Goal: Information Seeking & Learning: Understand process/instructions

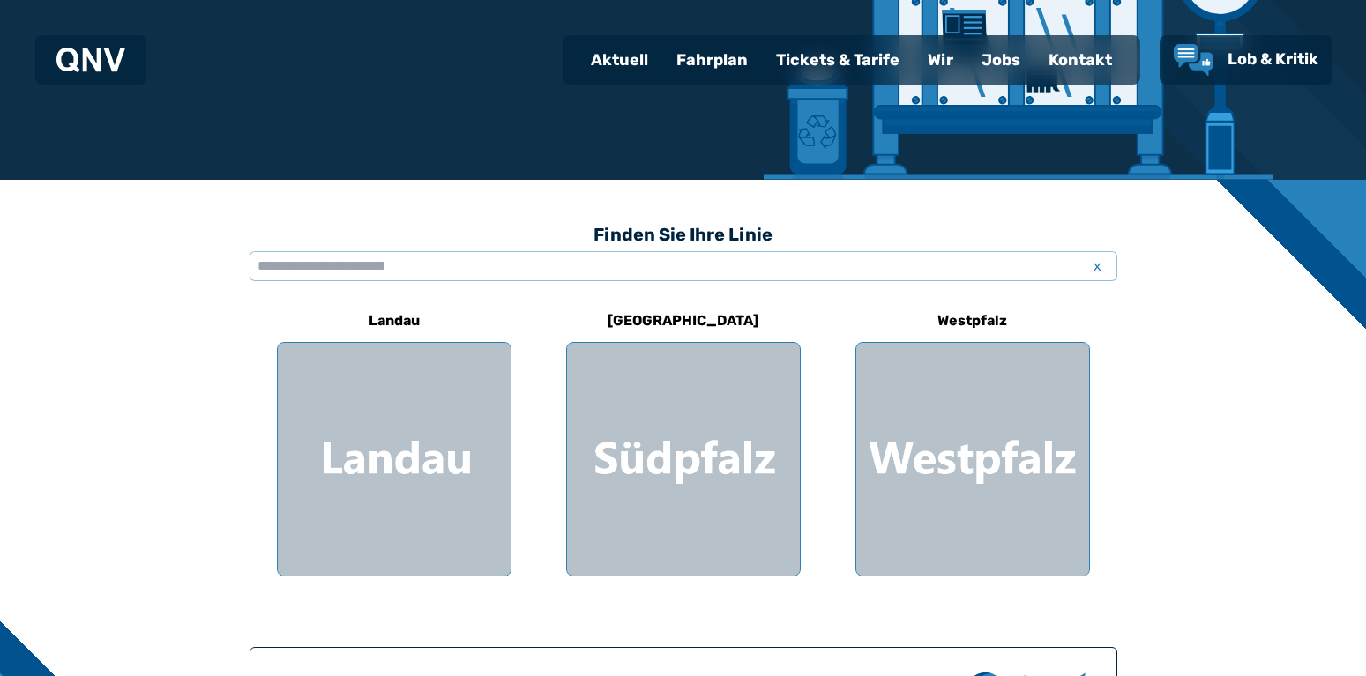
scroll to position [441, 0]
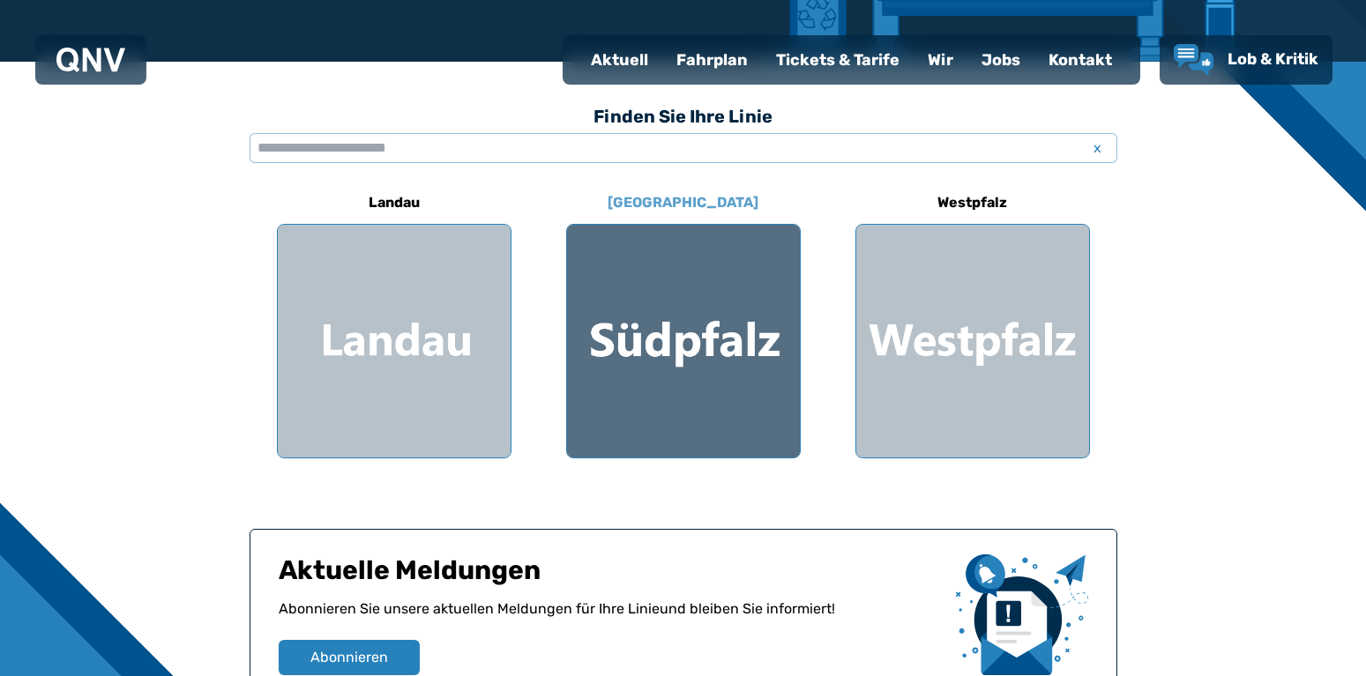
click at [664, 317] on div at bounding box center [683, 341] width 233 height 233
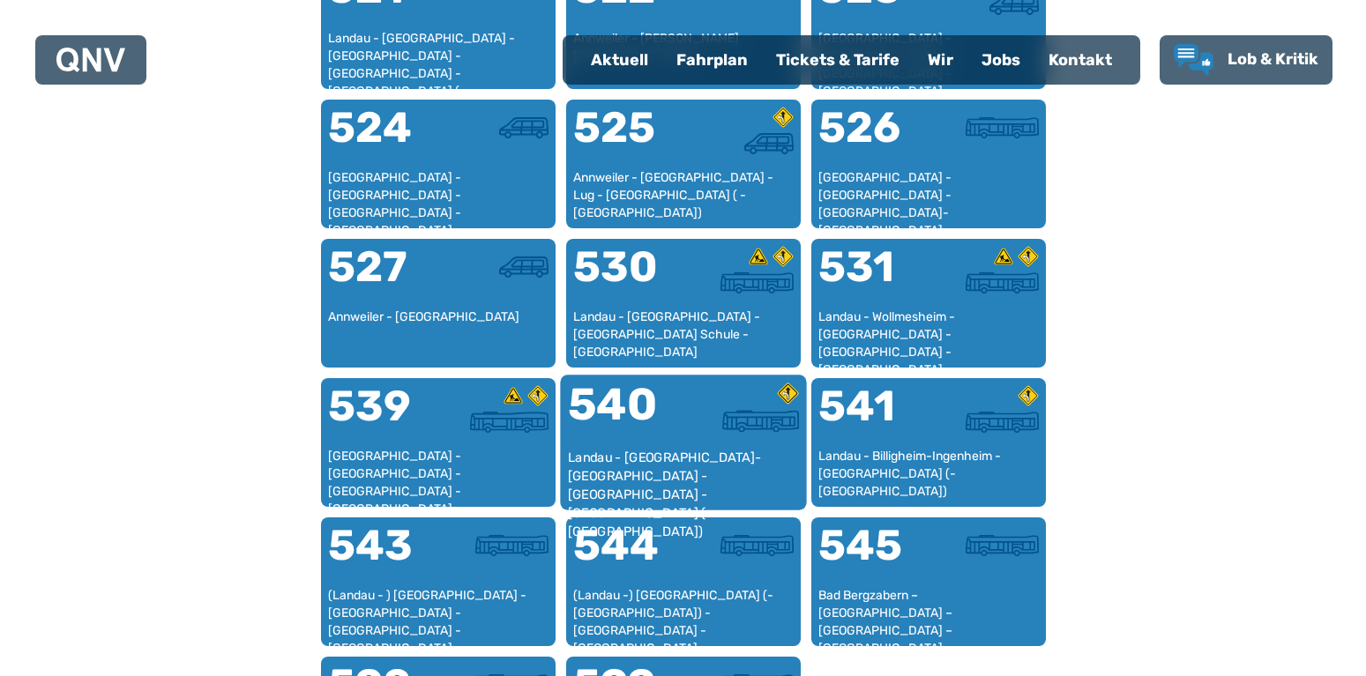
scroll to position [1513, 0]
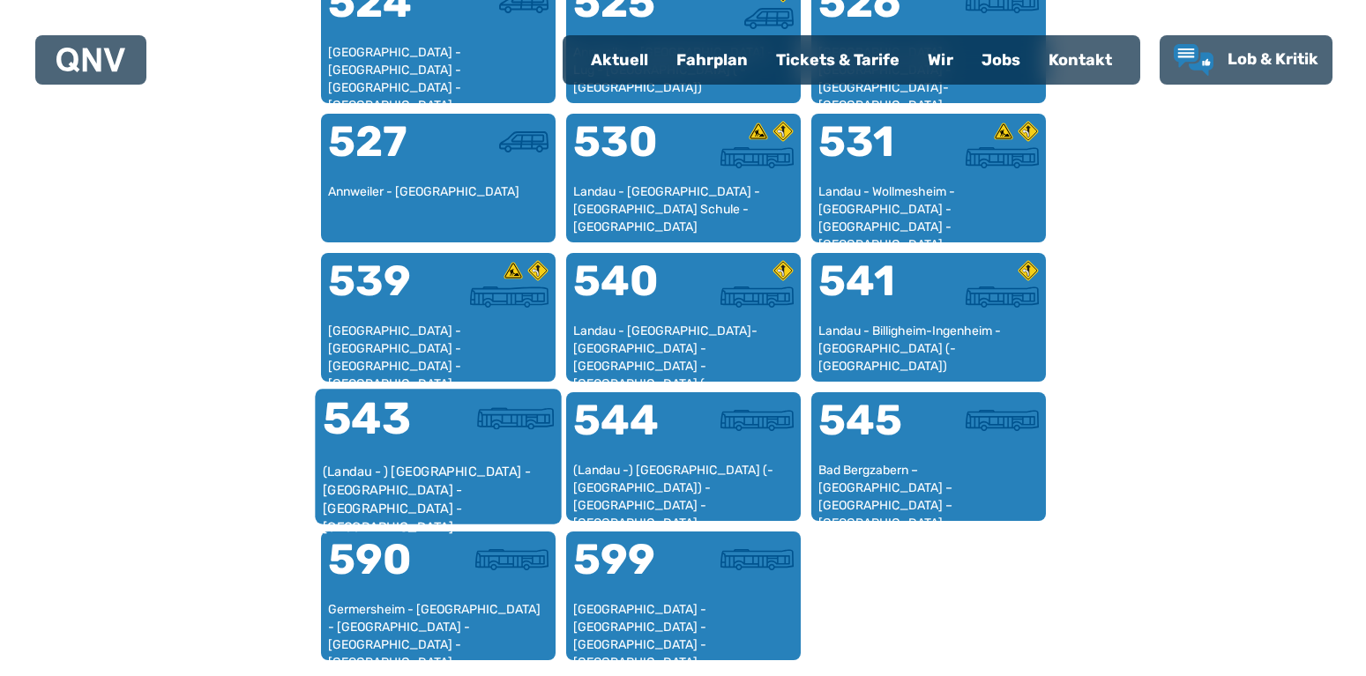
click at [395, 445] on div "543" at bounding box center [380, 430] width 116 height 66
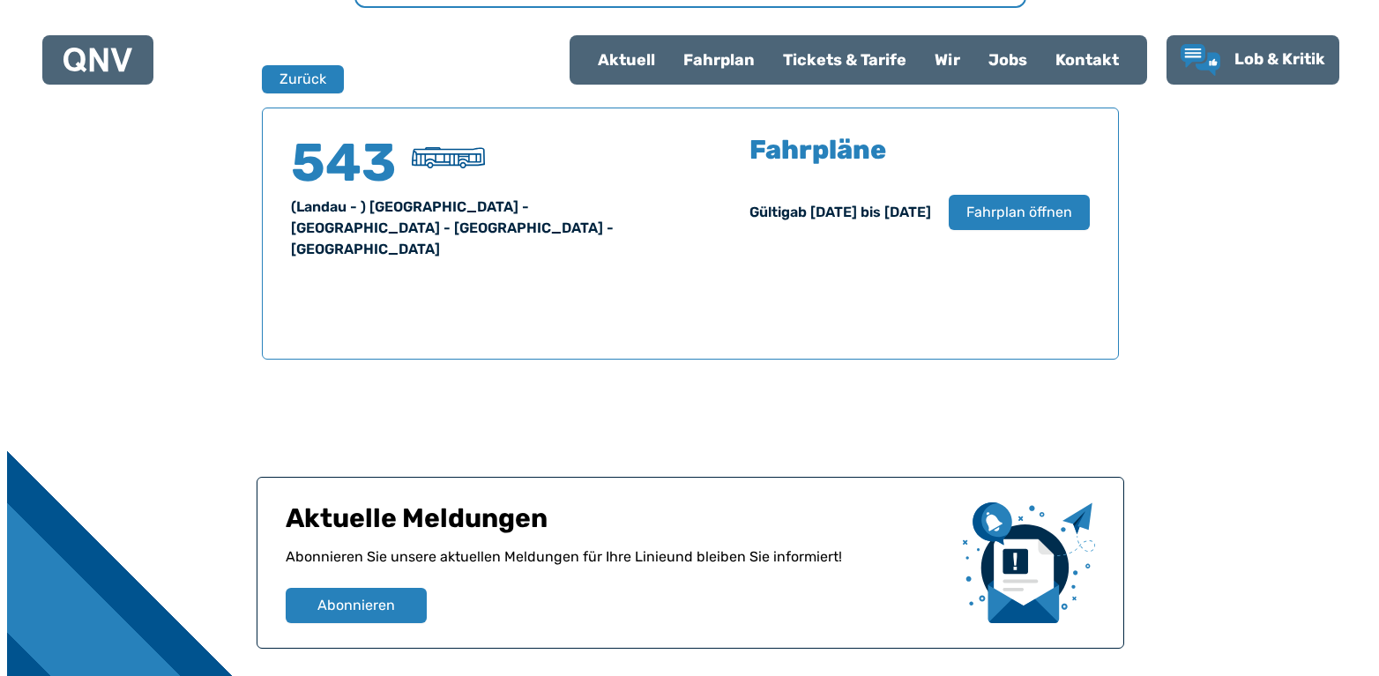
scroll to position [1162, 0]
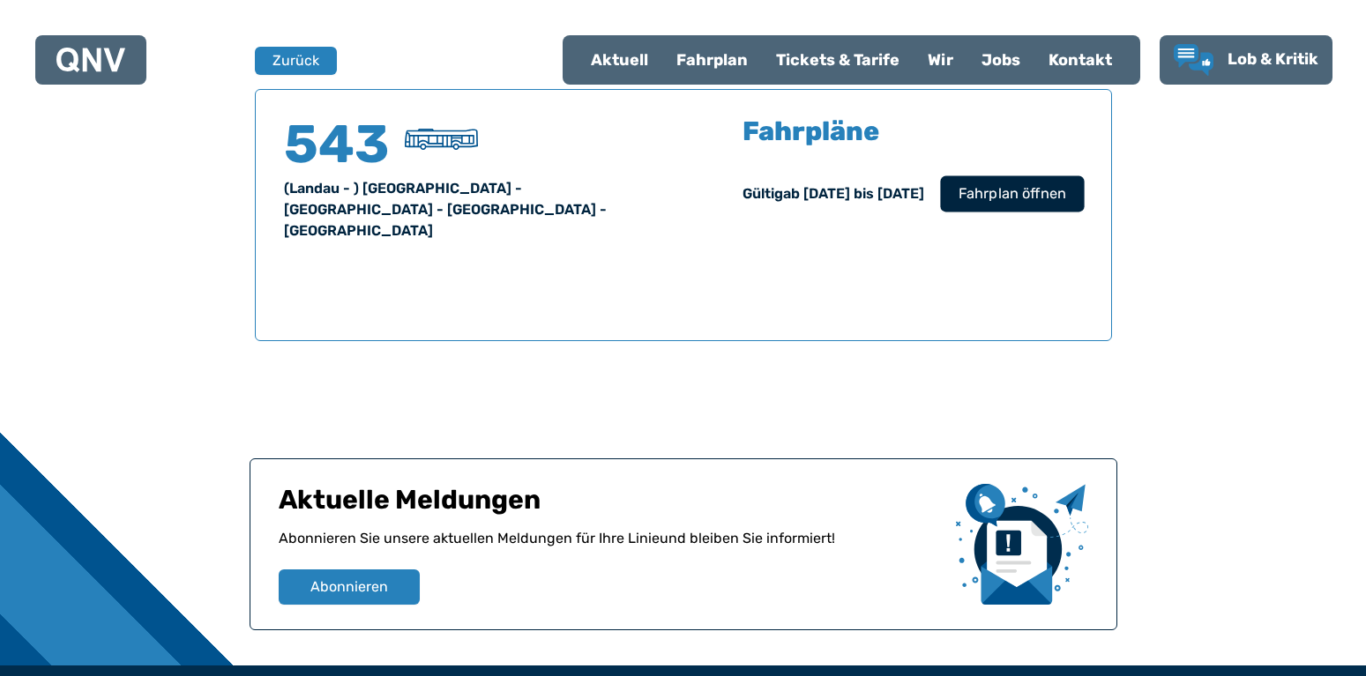
click at [1052, 189] on span "Fahrplan öffnen" at bounding box center [1012, 193] width 108 height 21
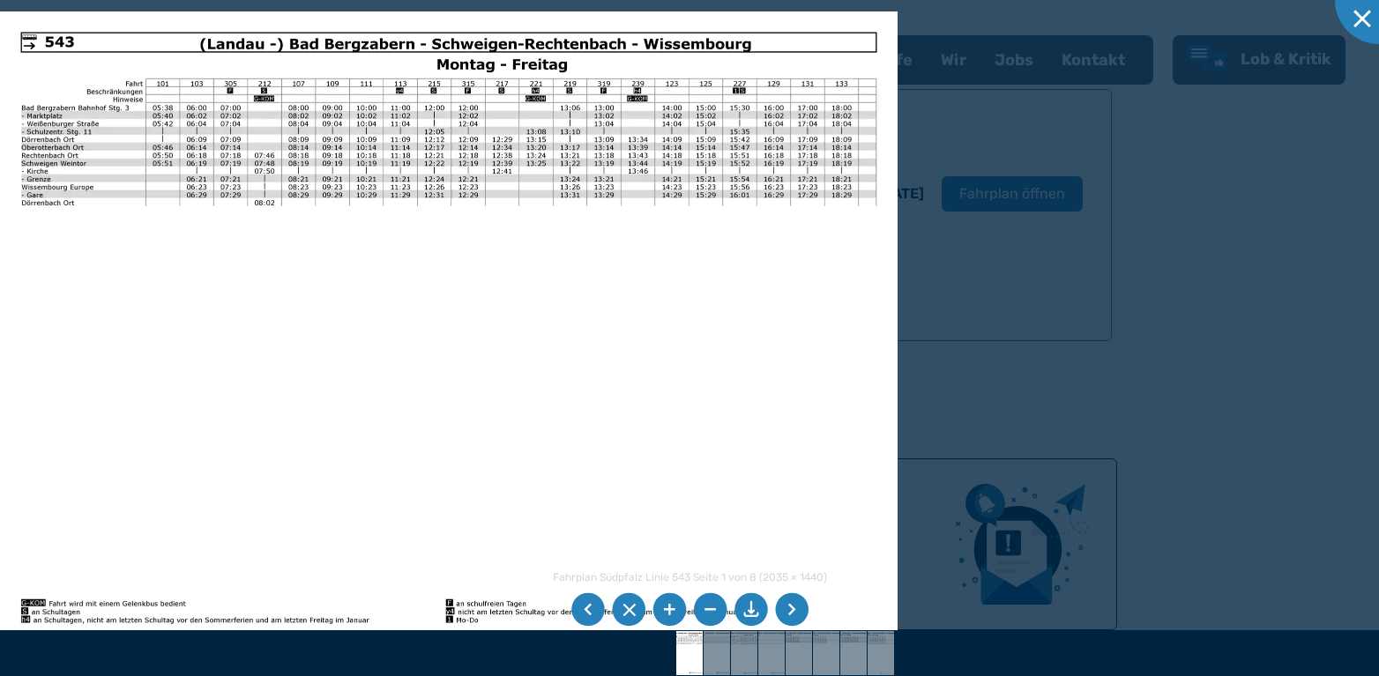
click at [994, 247] on div at bounding box center [689, 338] width 1379 height 676
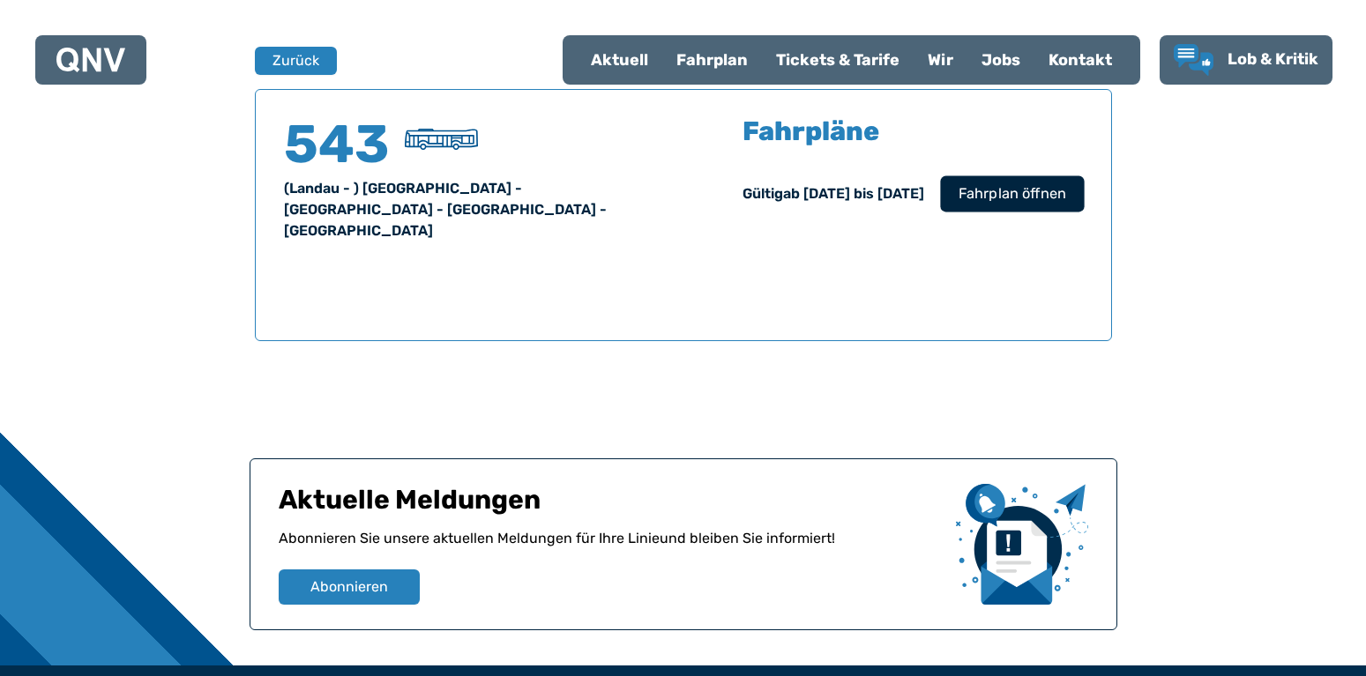
click at [988, 188] on span "Fahrplan öffnen" at bounding box center [1012, 193] width 108 height 21
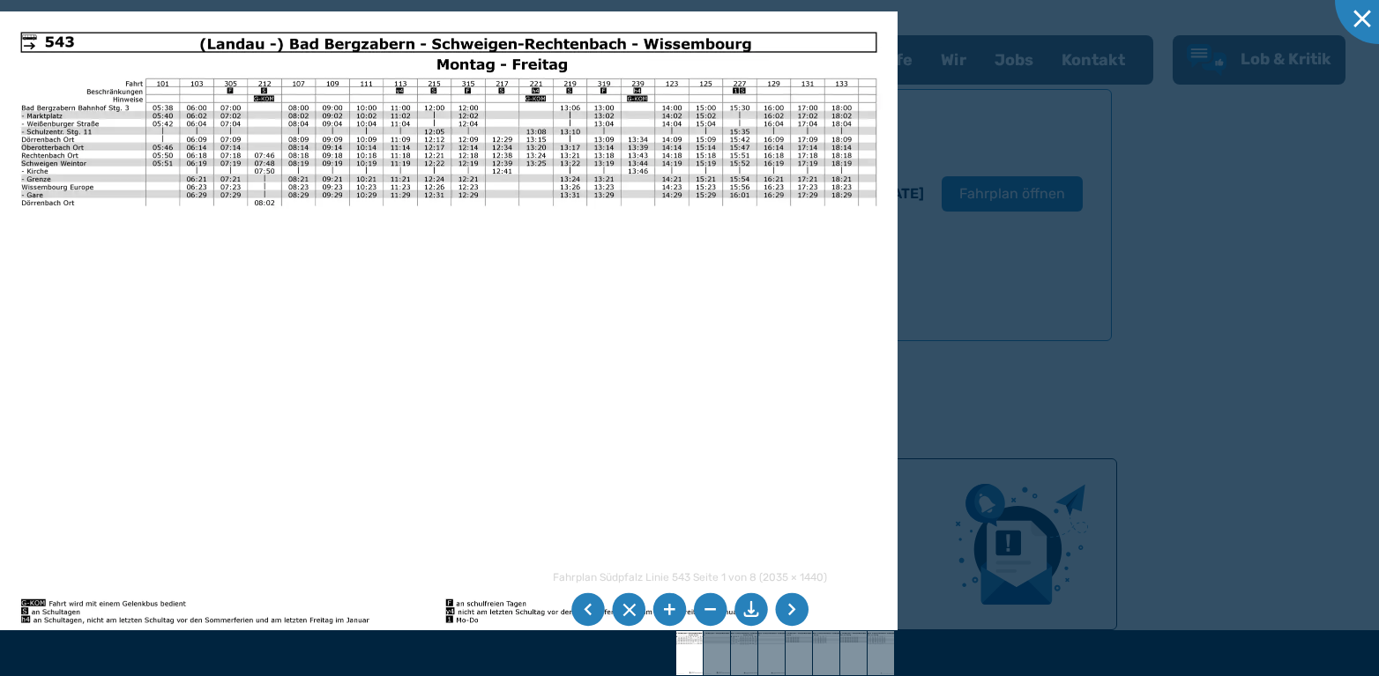
click at [793, 601] on li at bounding box center [792, 610] width 34 height 34
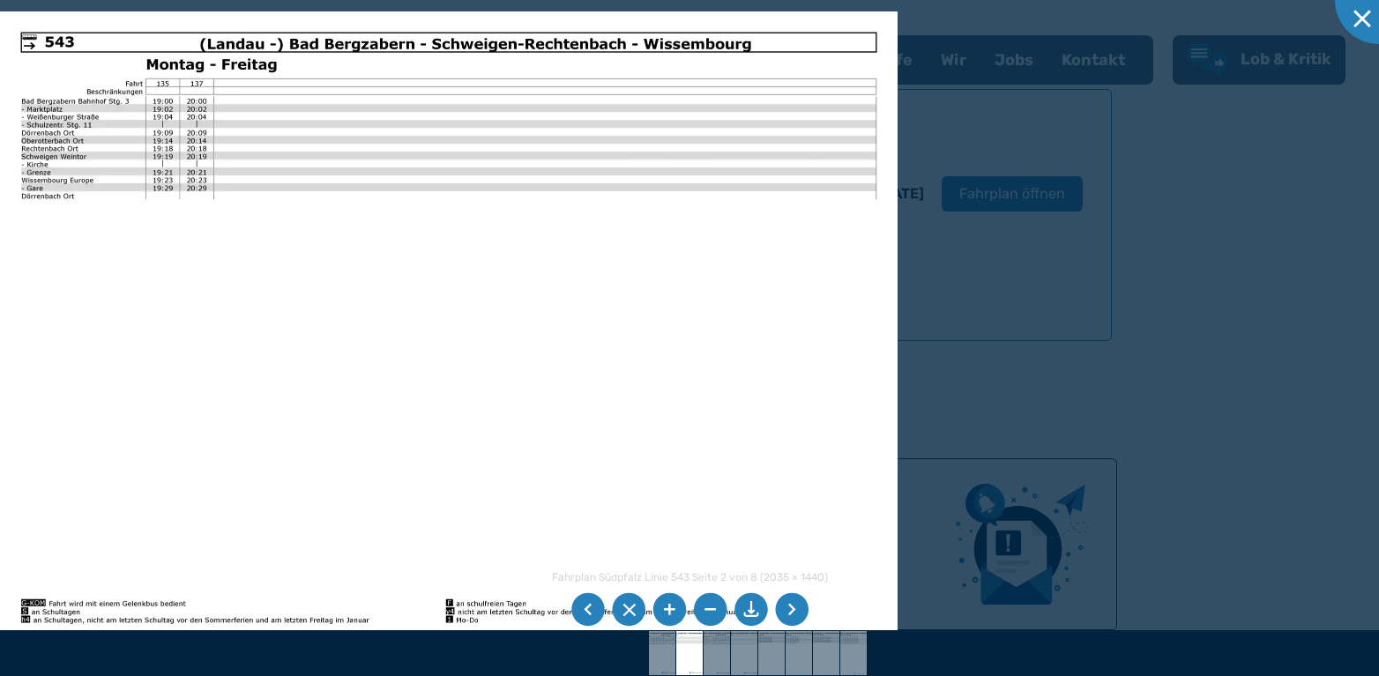
click at [786, 603] on li at bounding box center [792, 610] width 34 height 34
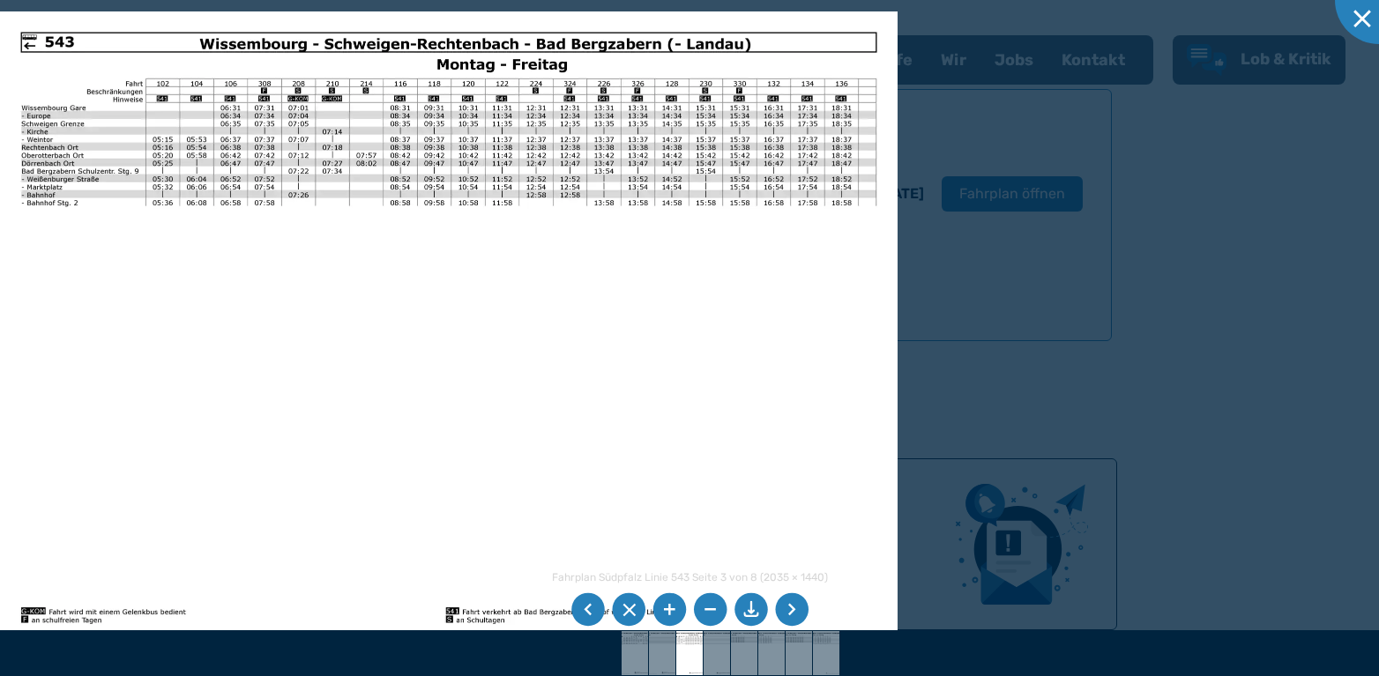
click at [785, 609] on li at bounding box center [792, 610] width 34 height 34
